Goal: Task Accomplishment & Management: Manage account settings

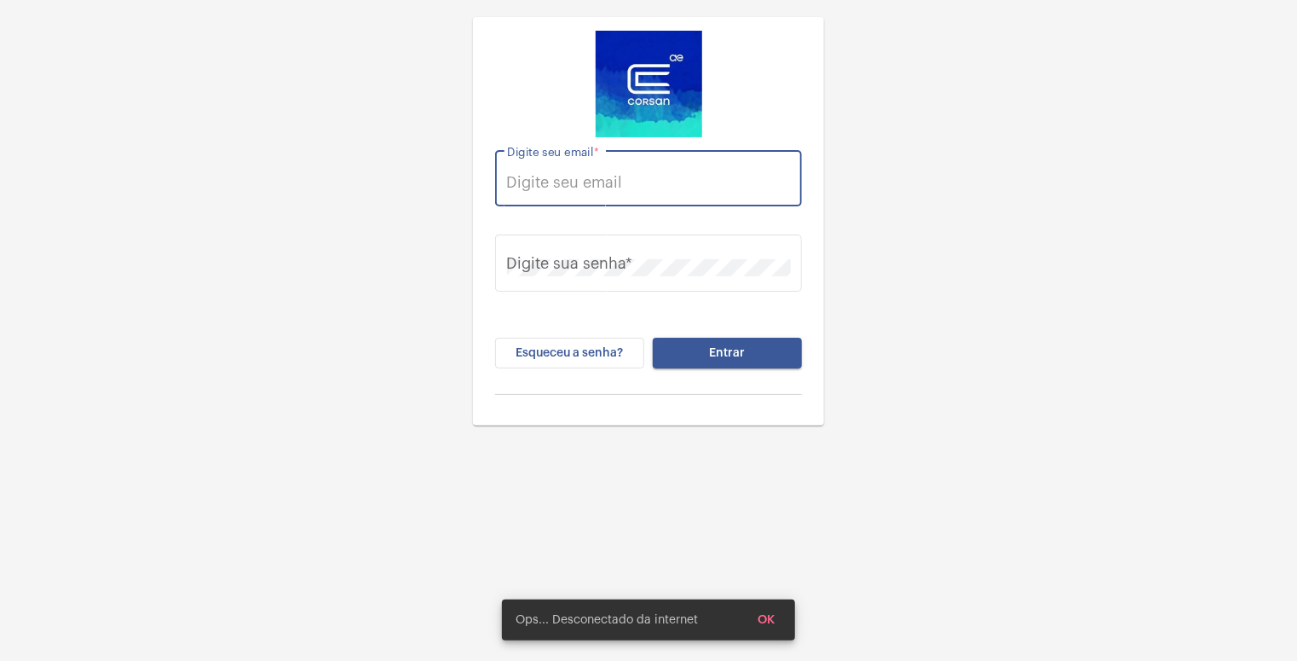
click at [593, 181] on input "Digite seu email *" at bounding box center [649, 182] width 284 height 17
type input "daisy.muller@explorercallcenter.com.br"
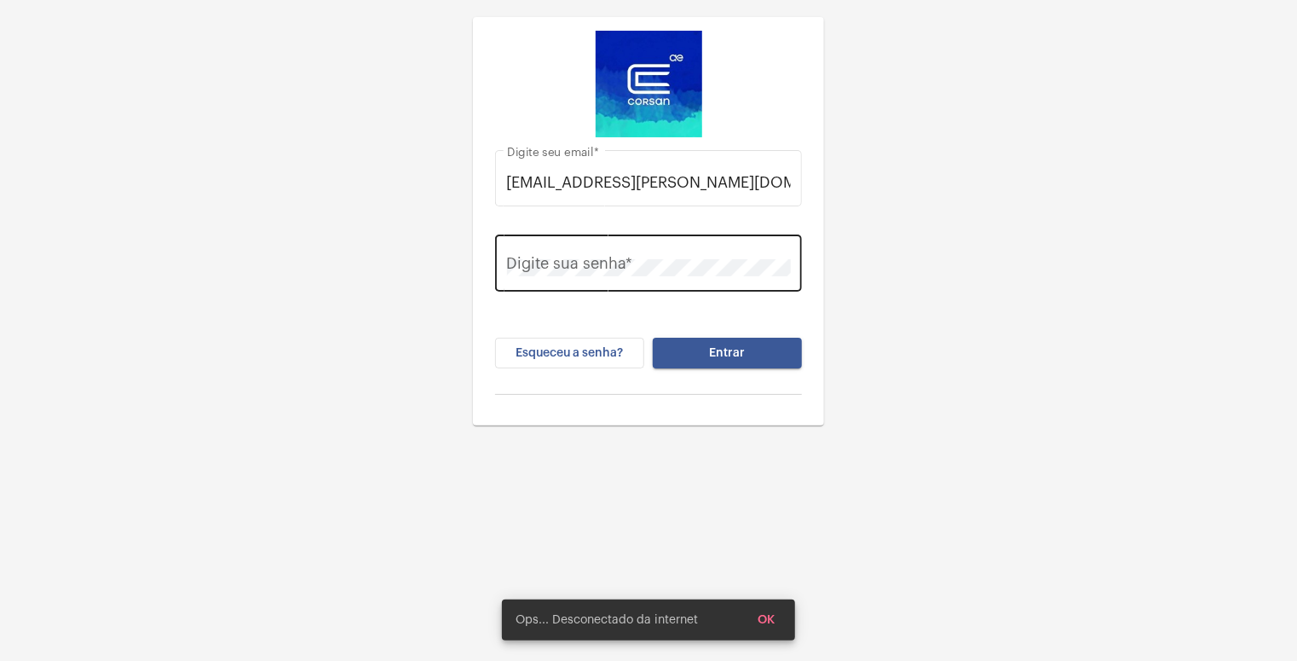
click at [550, 255] on div "Digite sua senha *" at bounding box center [649, 261] width 284 height 61
click at [719, 355] on span "Entrar" at bounding box center [728, 353] width 36 height 12
